Goal: Check status: Check status

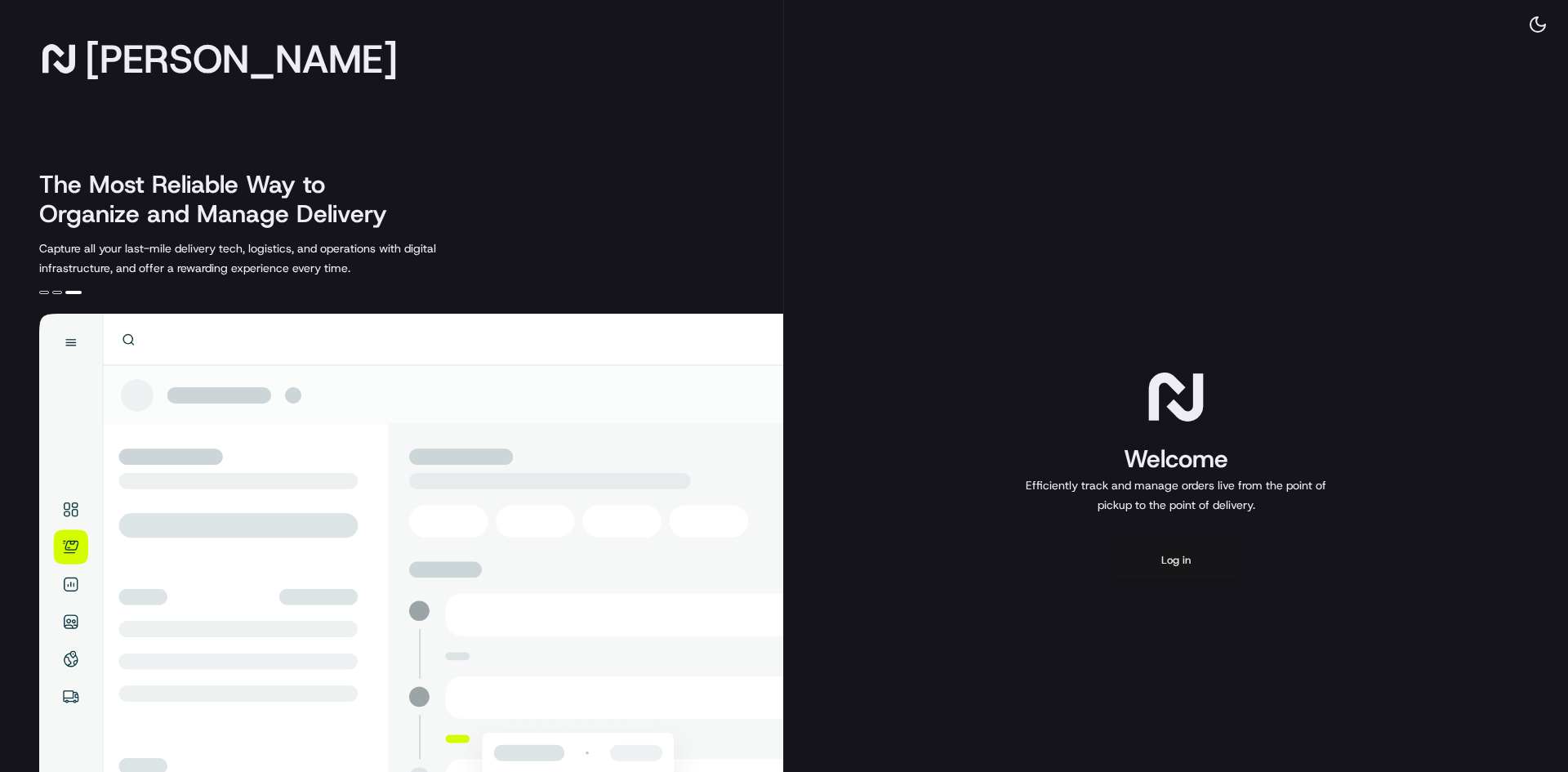
click at [1134, 543] on button "Log in" at bounding box center [1176, 560] width 131 height 39
click at [1175, 557] on button "Log in" at bounding box center [1176, 560] width 131 height 39
